Goal: Manage account settings

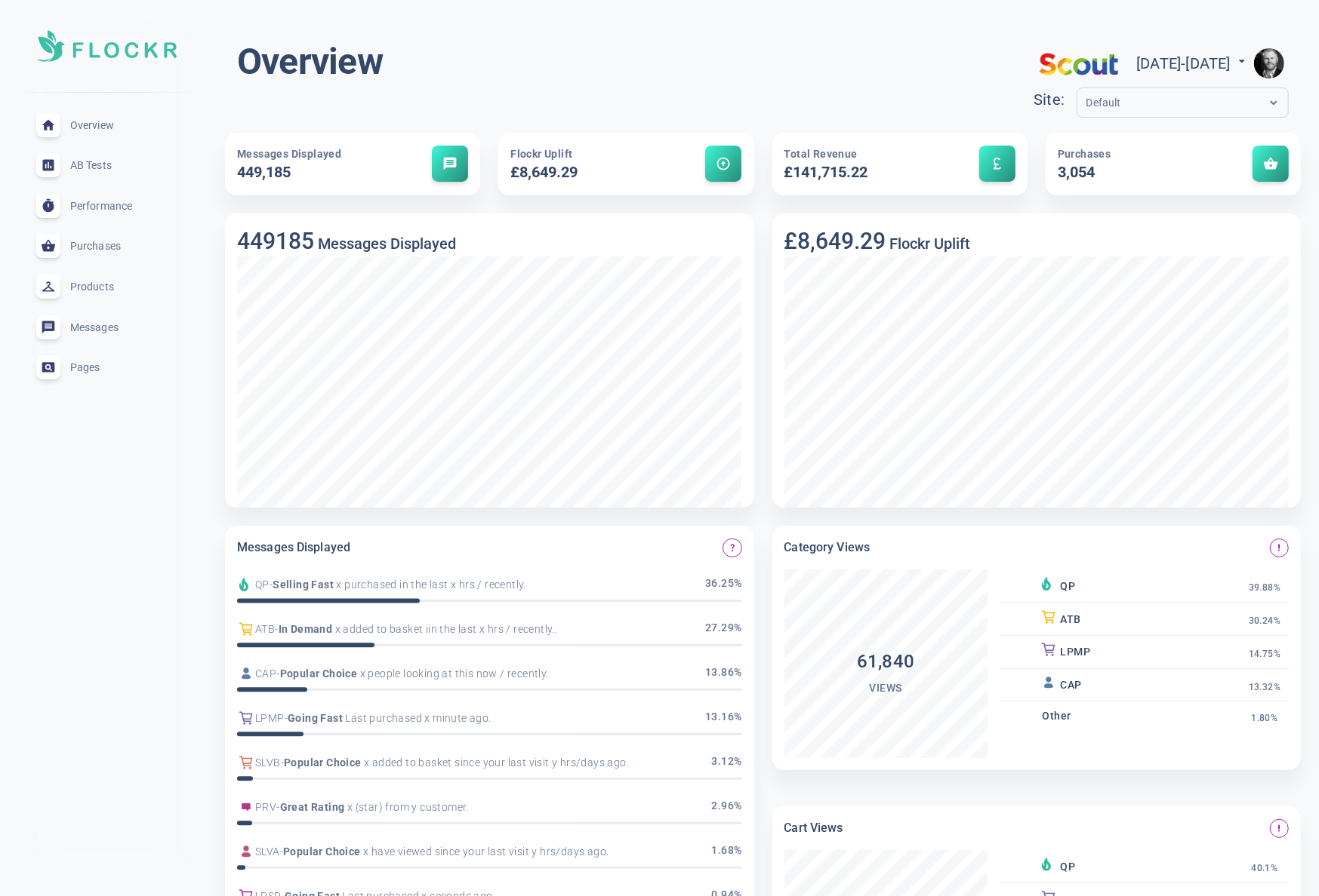
click at [1265, 57] on img "button" at bounding box center [1268, 63] width 30 height 30
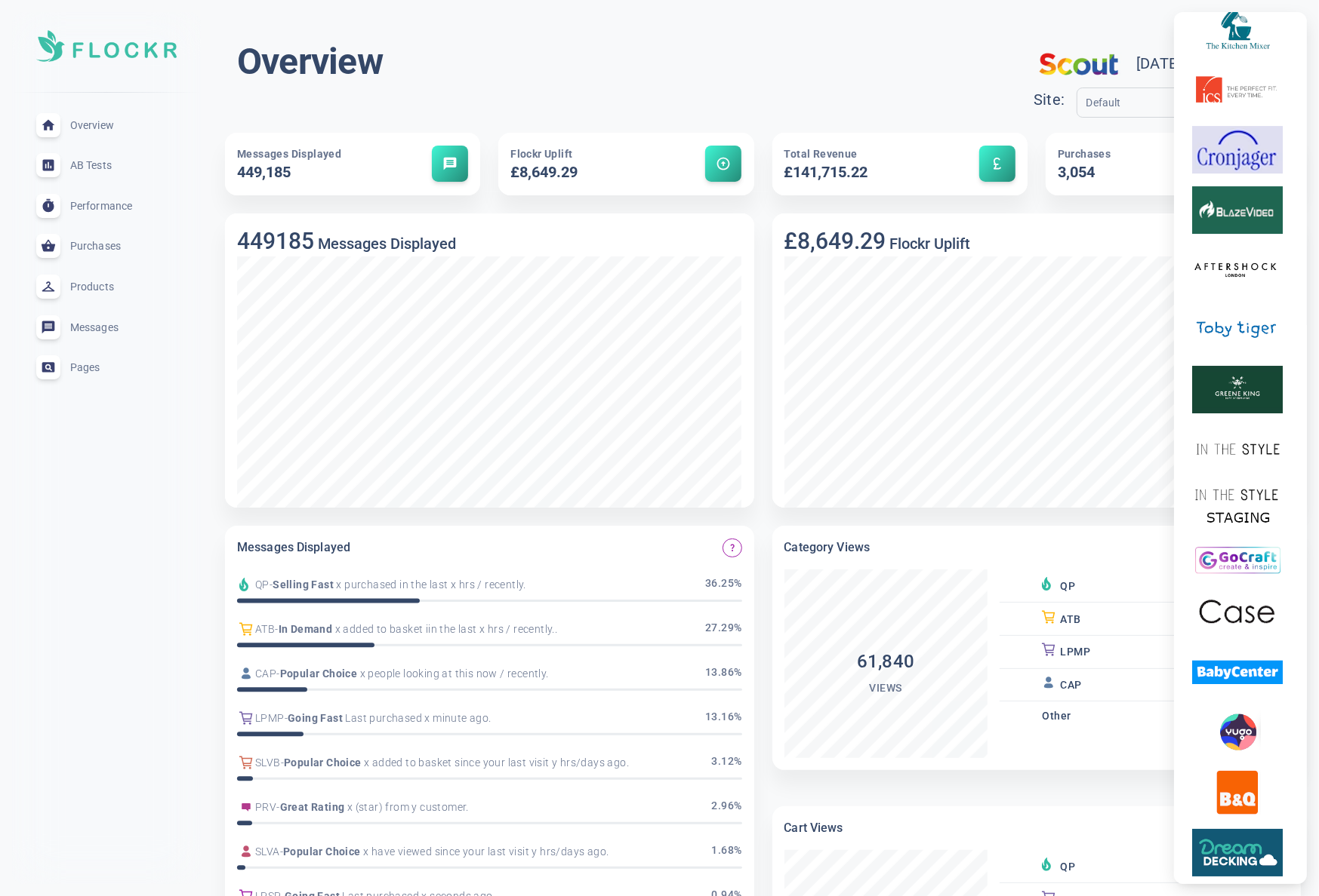
scroll to position [4411, 0]
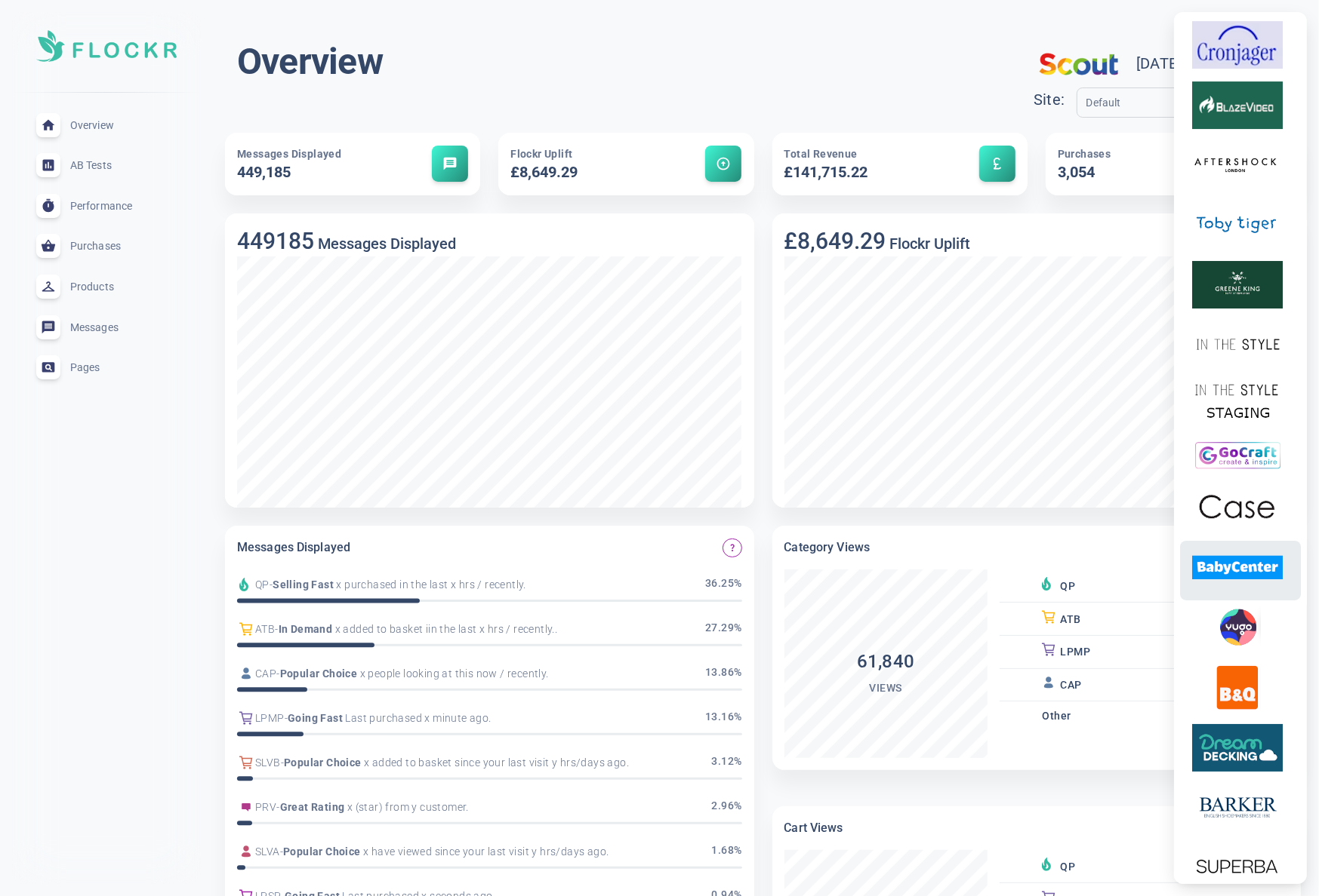
click at [1241, 591] on img at bounding box center [1237, 568] width 90 height 47
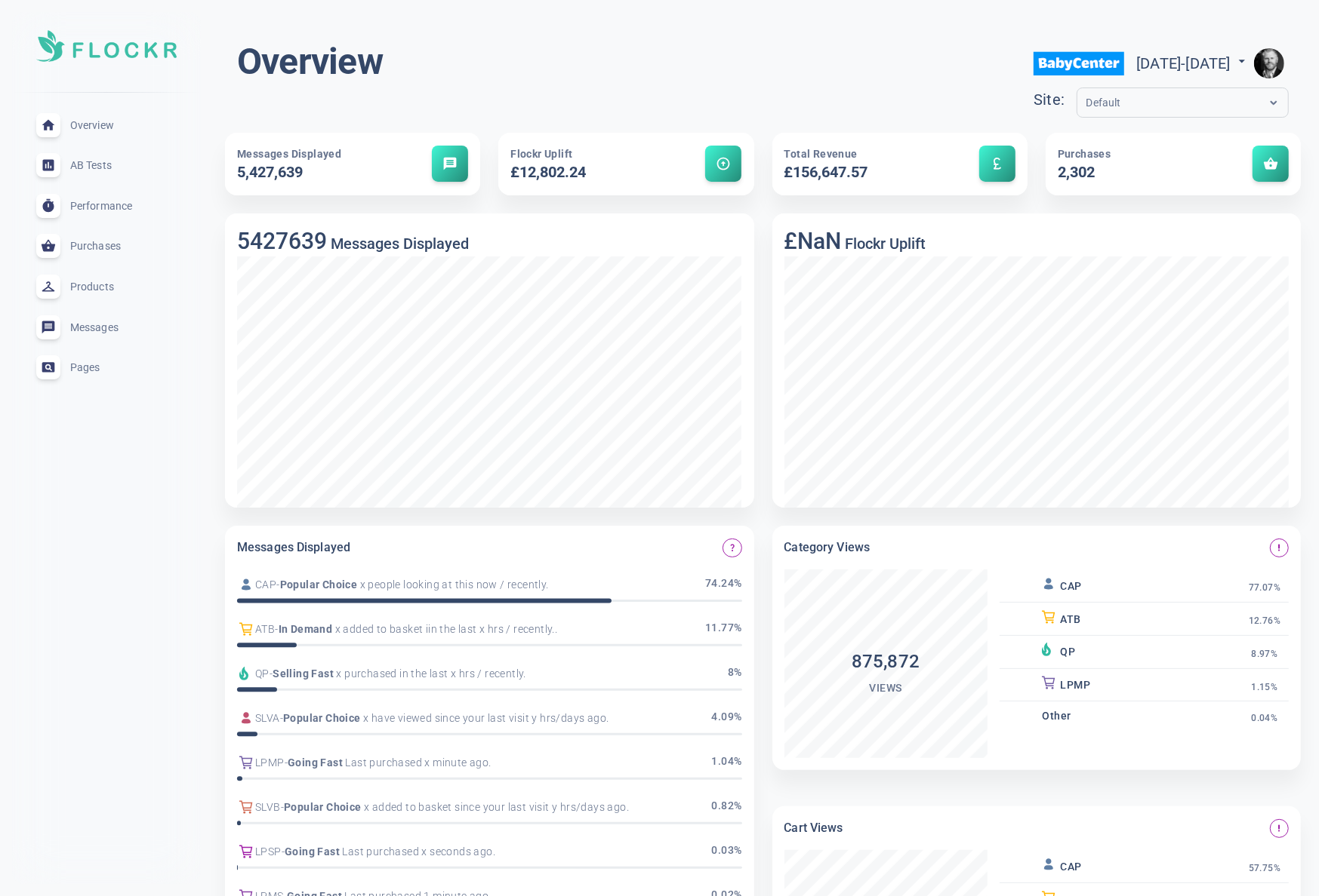
click at [1267, 61] on img "button" at bounding box center [1268, 63] width 30 height 30
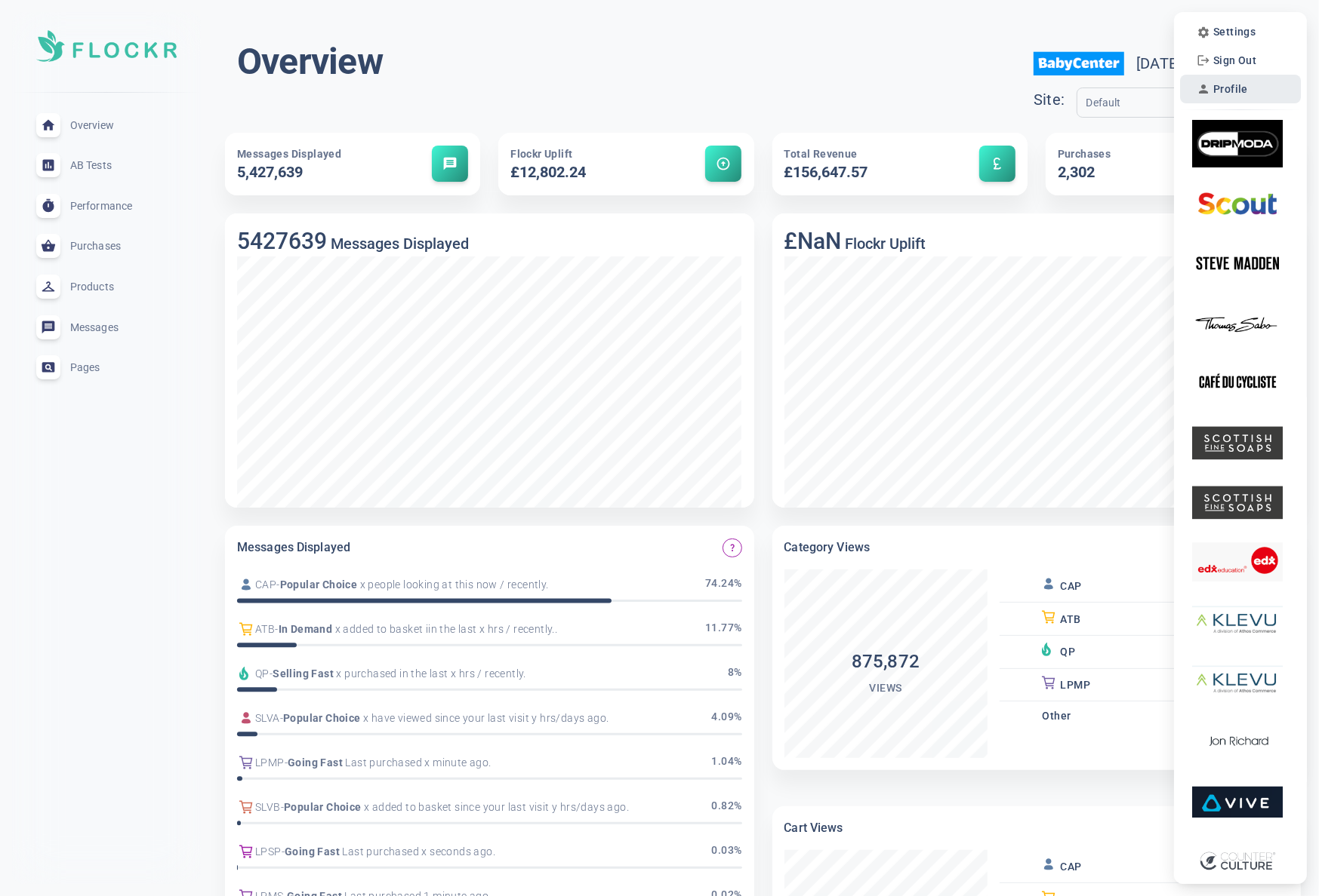
scroll to position [6, 0]
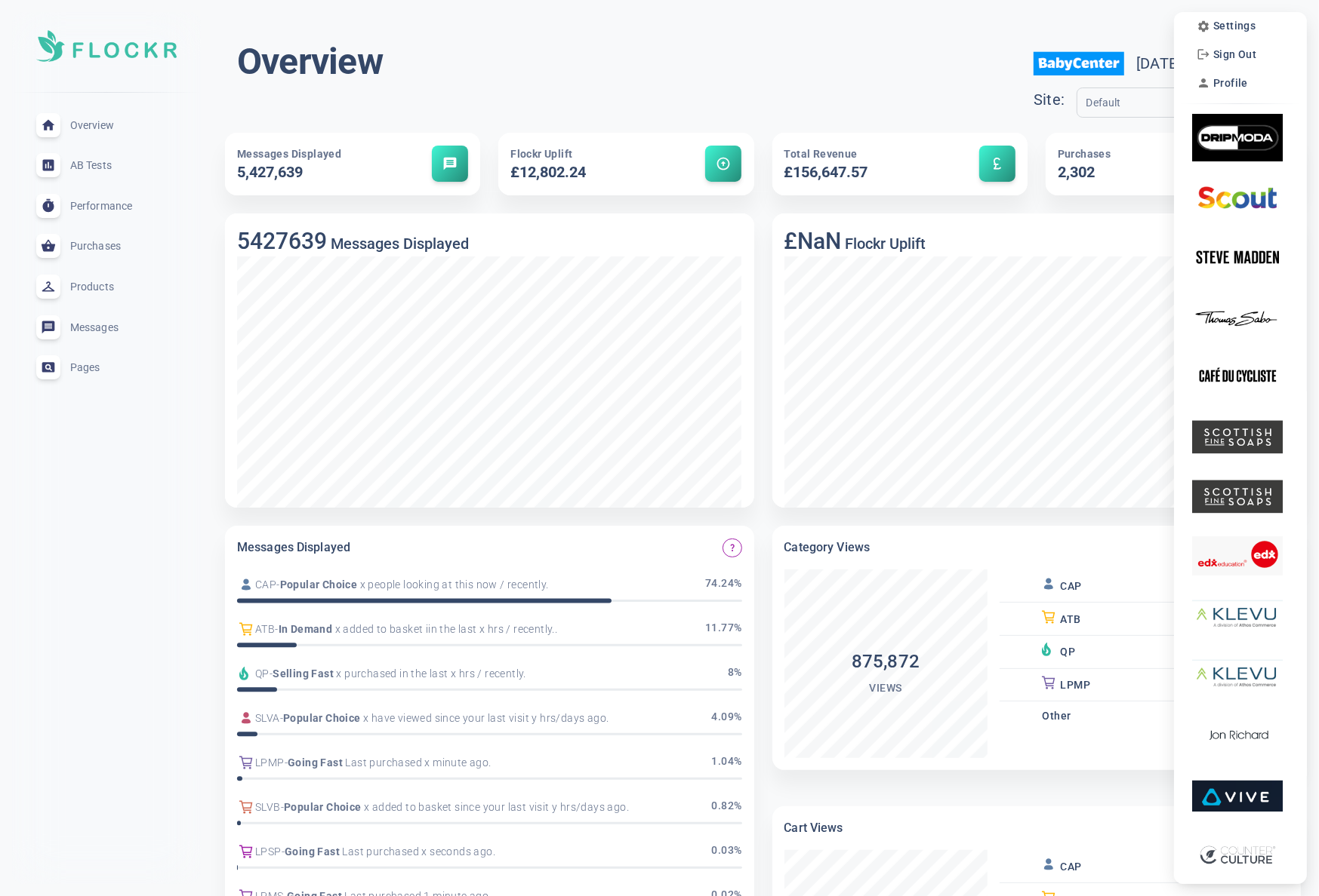
click at [1091, 18] on div at bounding box center [659, 448] width 1319 height 896
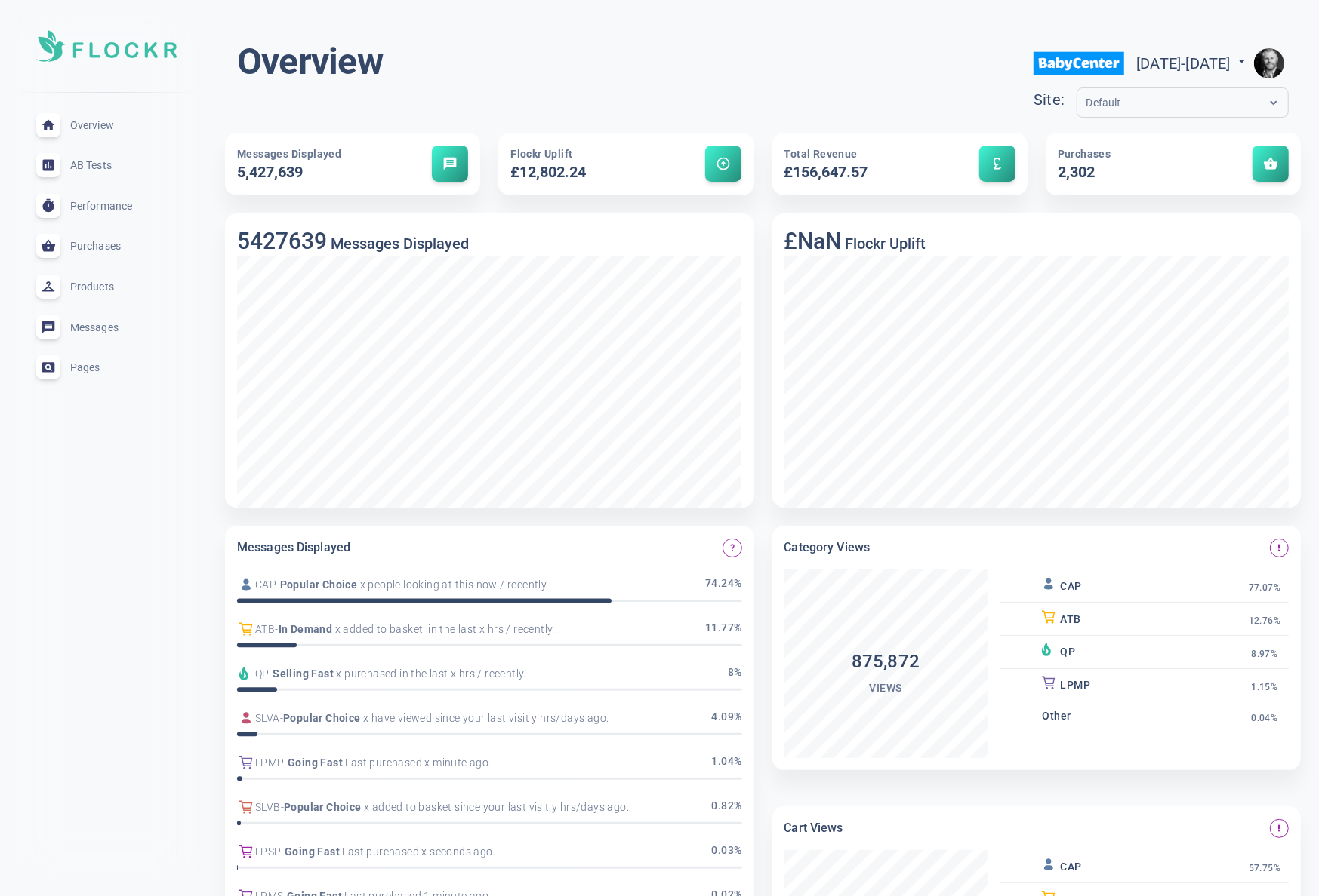
click at [1128, 103] on div "Default" at bounding box center [1168, 103] width 182 height 18
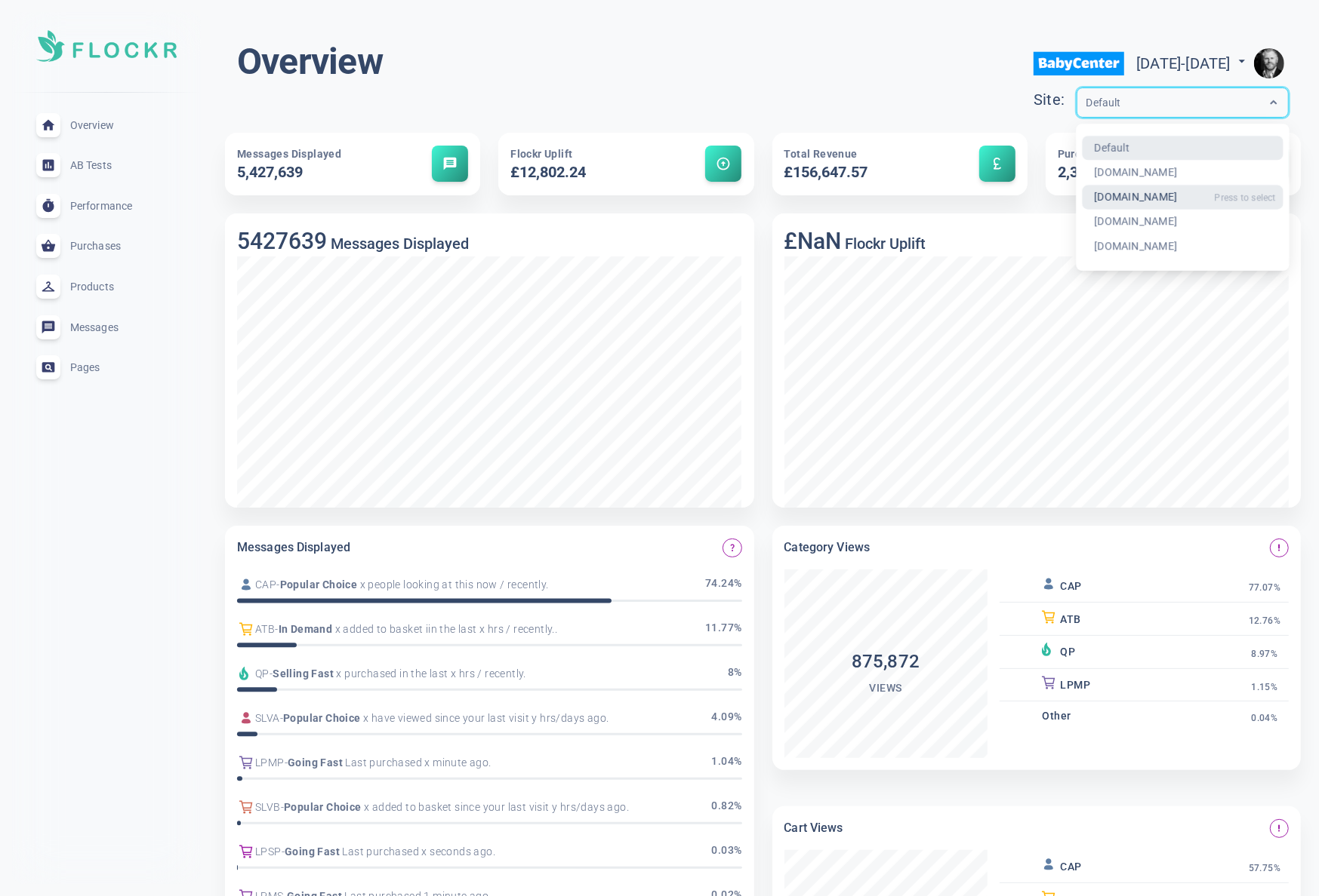
click at [1098, 195] on div "[DOMAIN_NAME]" at bounding box center [1182, 197] width 201 height 25
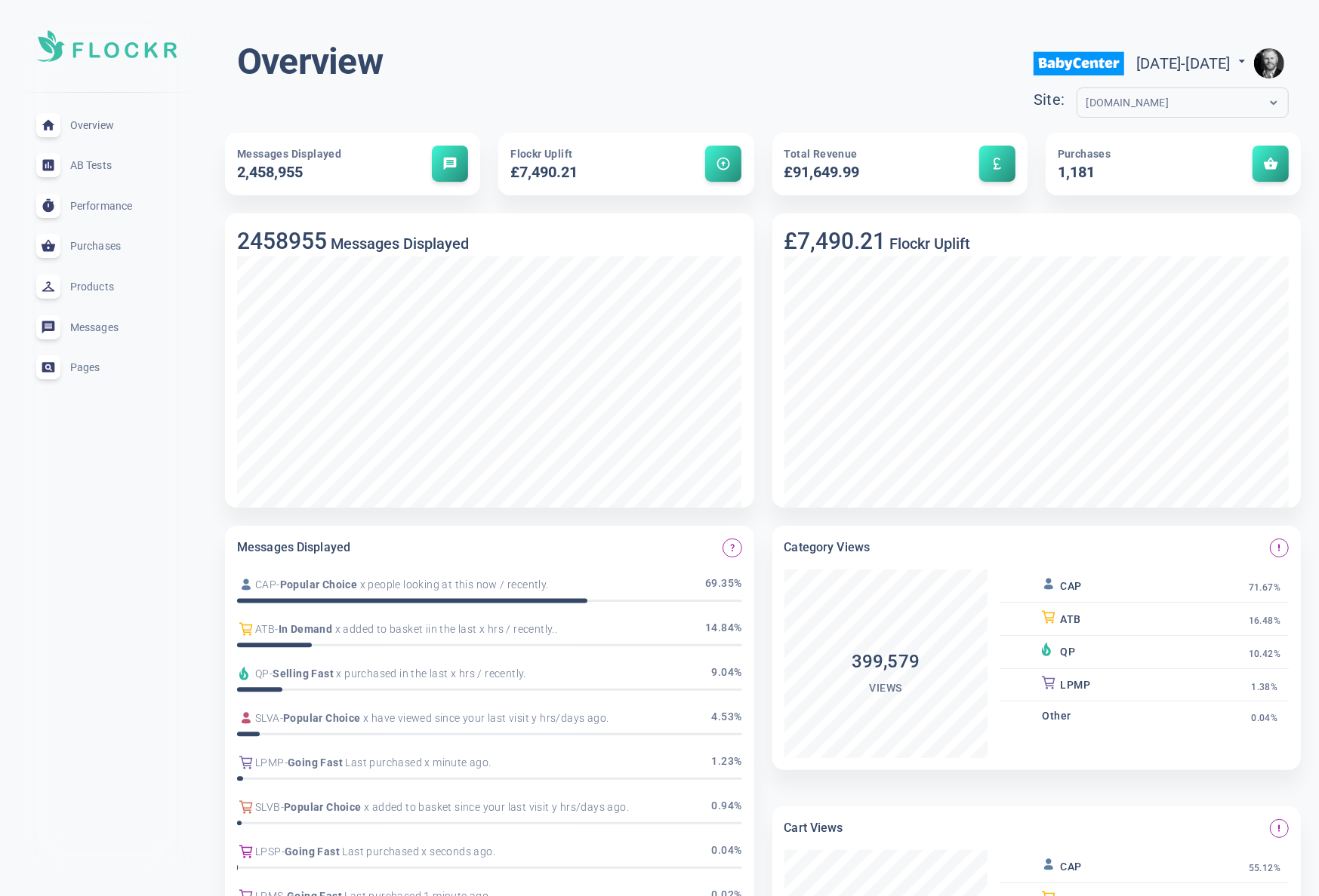
click at [1281, 54] on img "button" at bounding box center [1268, 63] width 30 height 30
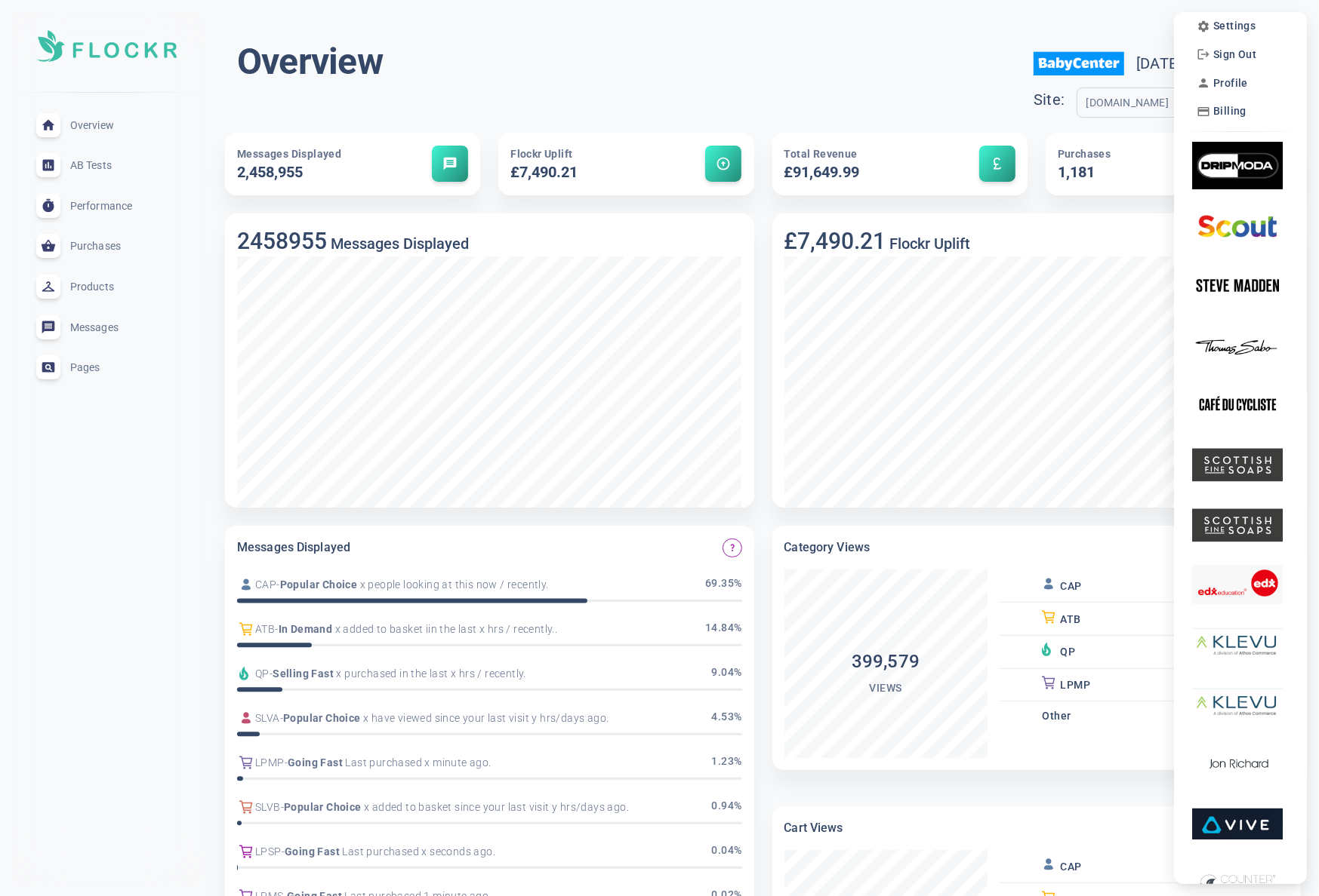
click at [1121, 29] on div at bounding box center [659, 448] width 1319 height 896
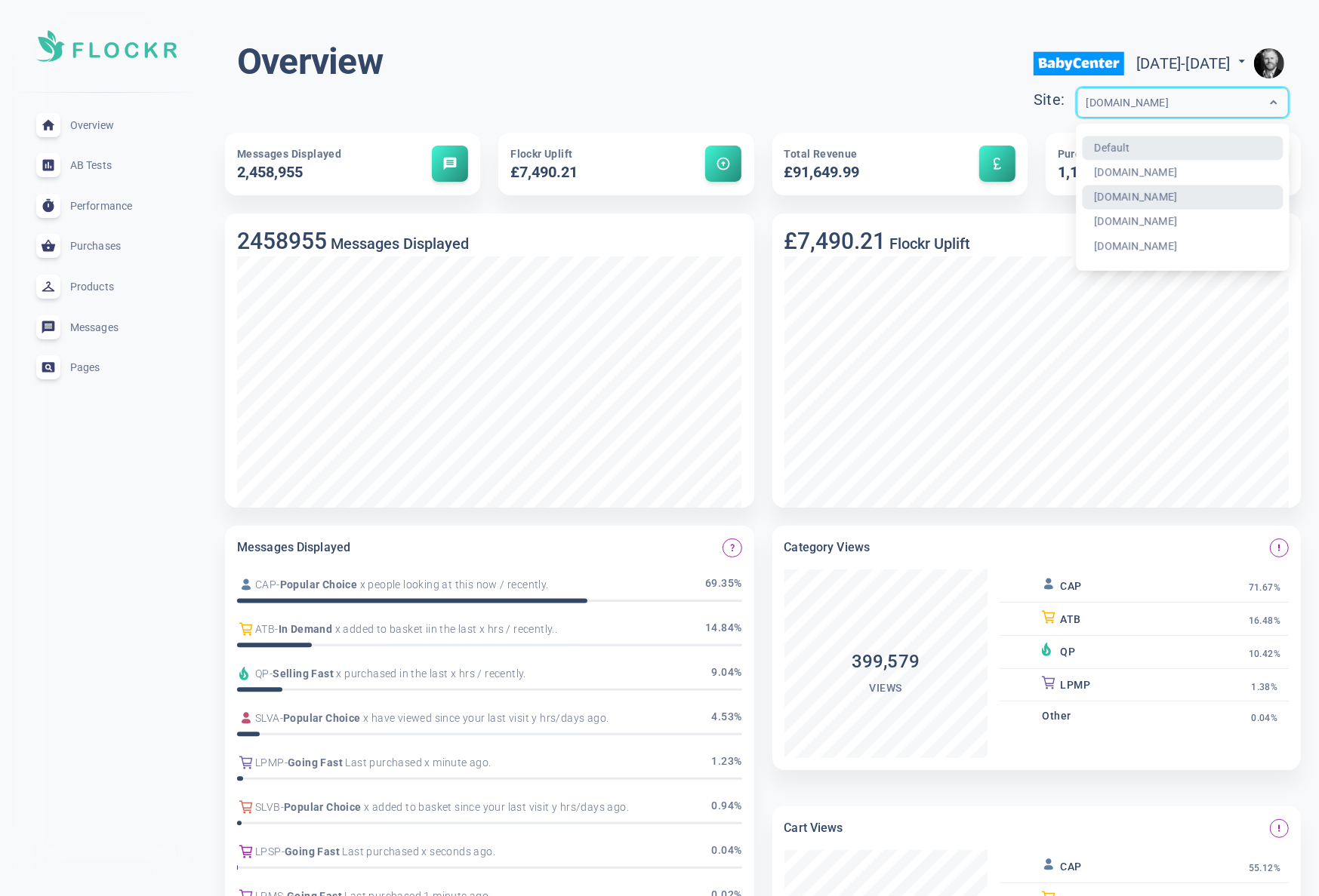
click at [1260, 109] on div at bounding box center [1273, 102] width 28 height 28
